Goal: Find specific page/section: Find specific page/section

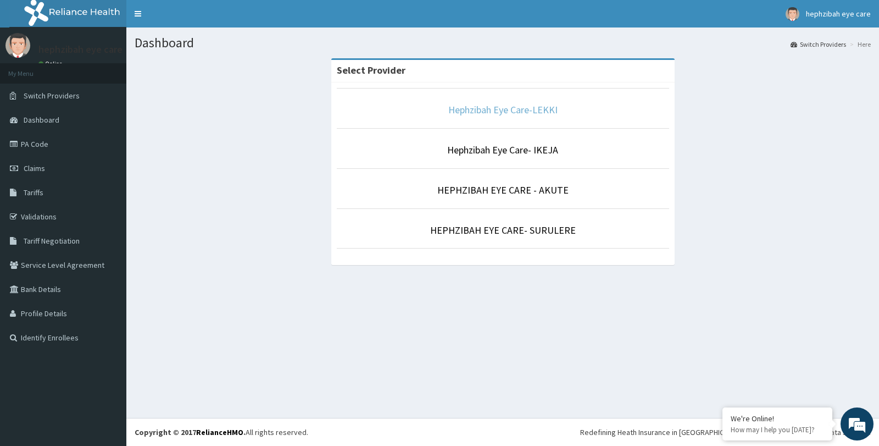
click at [478, 111] on link "Hephzibah Eye Care-LEKKI" at bounding box center [502, 109] width 109 height 13
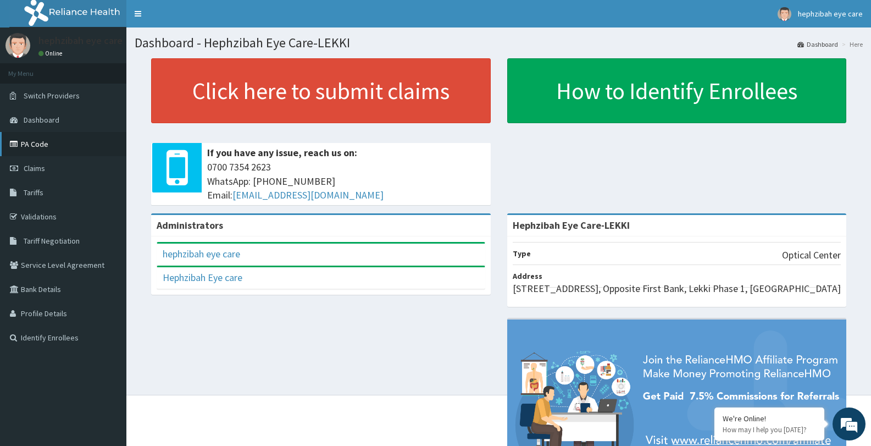
drag, startPoint x: 34, startPoint y: 141, endPoint x: 40, endPoint y: 142, distance: 6.3
click at [34, 141] on link "PA Code" at bounding box center [63, 144] width 126 height 24
click at [31, 141] on link "PA Code" at bounding box center [63, 144] width 126 height 24
